Goal: Navigation & Orientation: Find specific page/section

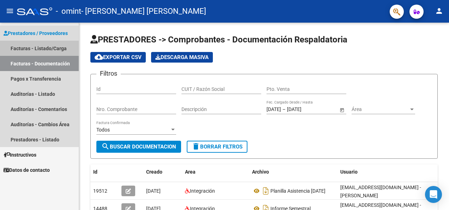
click at [40, 48] on link "Facturas - Listado/Carga" at bounding box center [39, 48] width 79 height 15
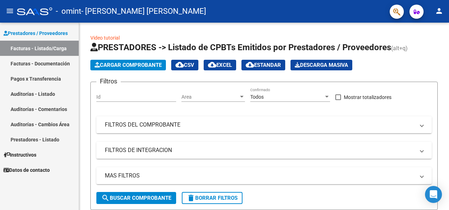
click at [33, 91] on link "Auditorías - Listado" at bounding box center [39, 93] width 79 height 15
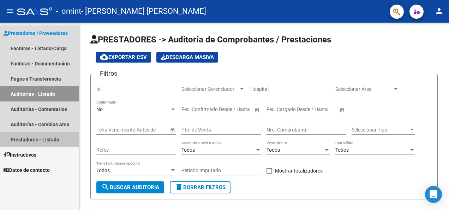
click at [31, 138] on link "Prestadores - Listado" at bounding box center [39, 139] width 79 height 15
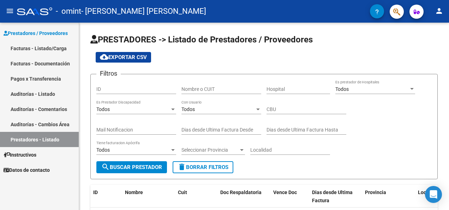
click at [27, 126] on link "Auditorías - Cambios Área" at bounding box center [39, 123] width 79 height 15
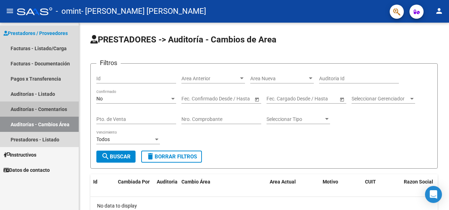
click at [28, 108] on link "Auditorías - Comentarios" at bounding box center [39, 108] width 79 height 15
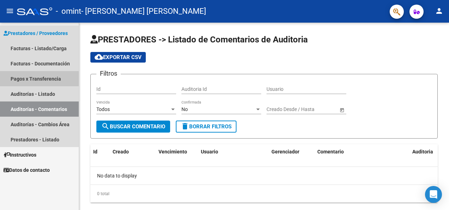
click at [28, 82] on link "Pagos x Transferencia" at bounding box center [39, 78] width 79 height 15
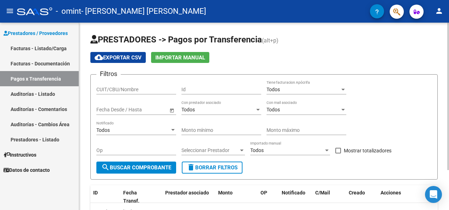
scroll to position [50, 0]
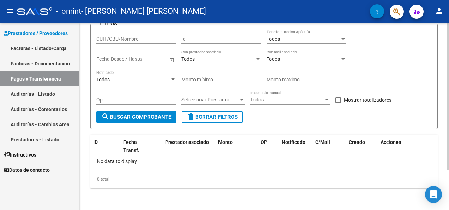
click at [438, 103] on div "PRESTADORES -> Pagos por Transferencia (alt+p) cloud_download Exportar CSV Impo…" at bounding box center [264, 91] width 371 height 238
click at [46, 62] on link "Facturas - Documentación" at bounding box center [39, 63] width 79 height 15
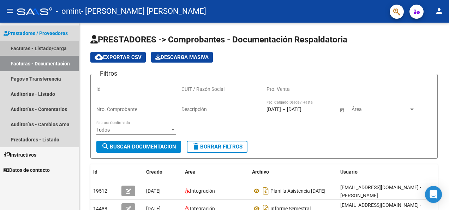
click at [39, 44] on link "Facturas - Listado/Carga" at bounding box center [39, 48] width 79 height 15
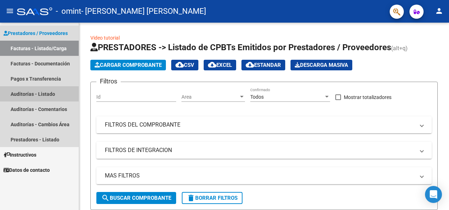
click at [32, 93] on link "Auditorías - Listado" at bounding box center [39, 93] width 79 height 15
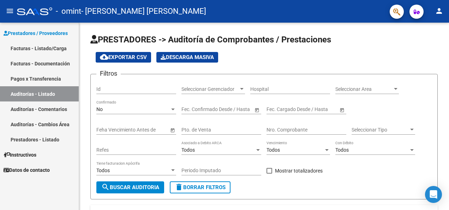
click at [32, 108] on link "Auditorías - Comentarios" at bounding box center [39, 108] width 79 height 15
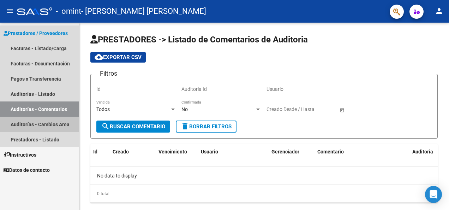
click at [31, 119] on link "Auditorías - Cambios Área" at bounding box center [39, 123] width 79 height 15
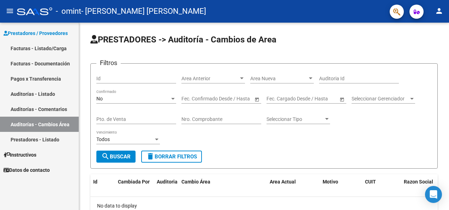
click at [37, 137] on link "Prestadores - Listado" at bounding box center [39, 139] width 79 height 15
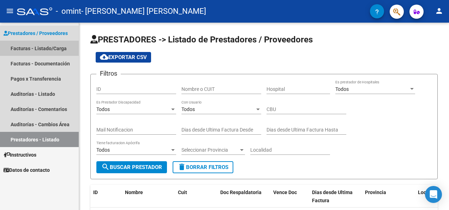
click at [38, 46] on link "Facturas - Listado/Carga" at bounding box center [39, 48] width 79 height 15
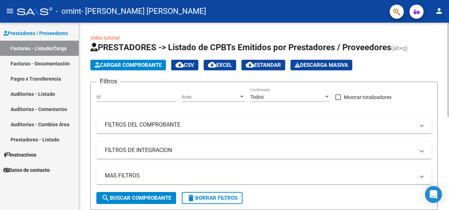
click at [444, 11] on div "menu - omint - [PERSON_NAME] [PERSON_NAME] person Prestadores / Proveedores Fac…" at bounding box center [224, 105] width 449 height 210
